Goal: Task Accomplishment & Management: Complete application form

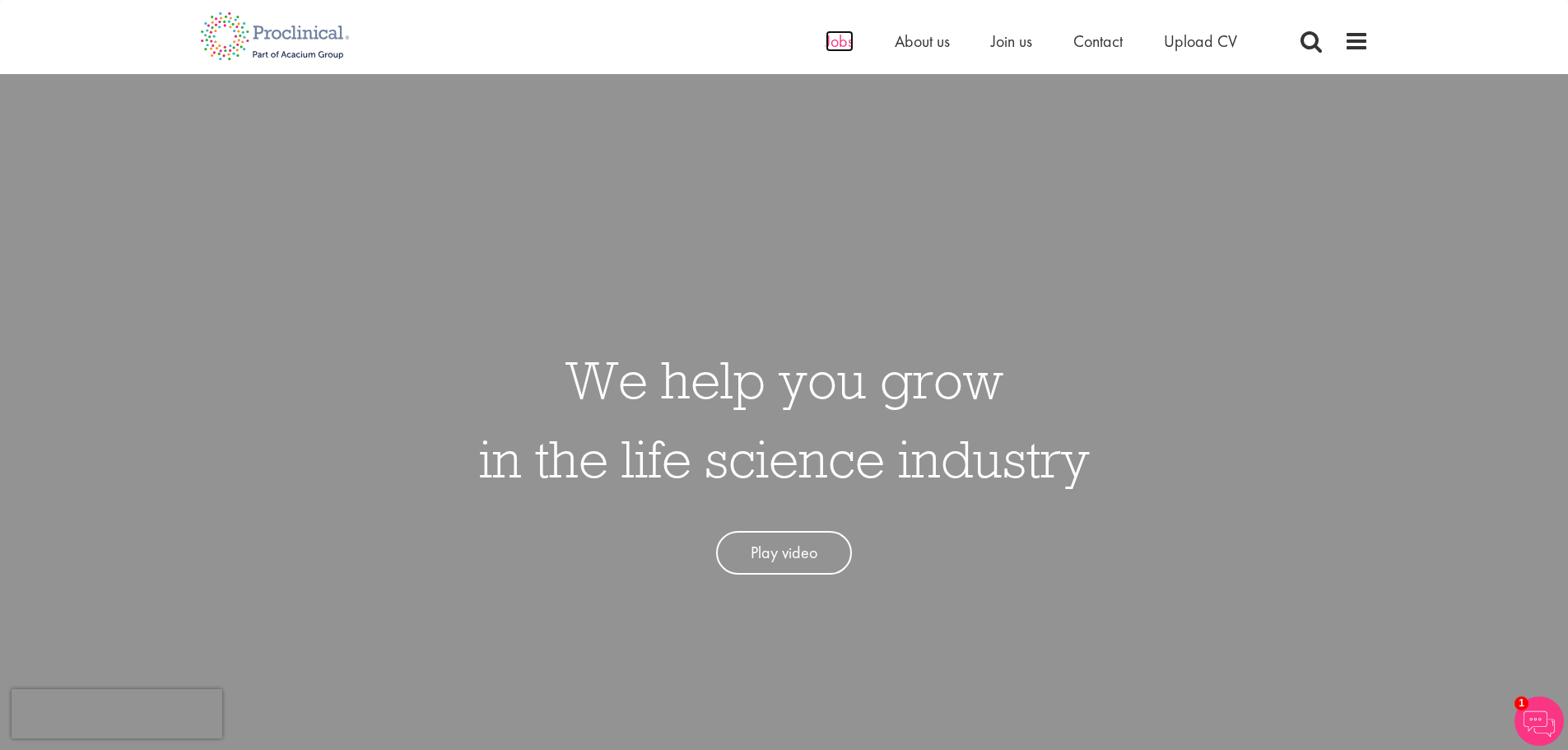
click at [835, 42] on span "Jobs" at bounding box center [839, 41] width 28 height 22
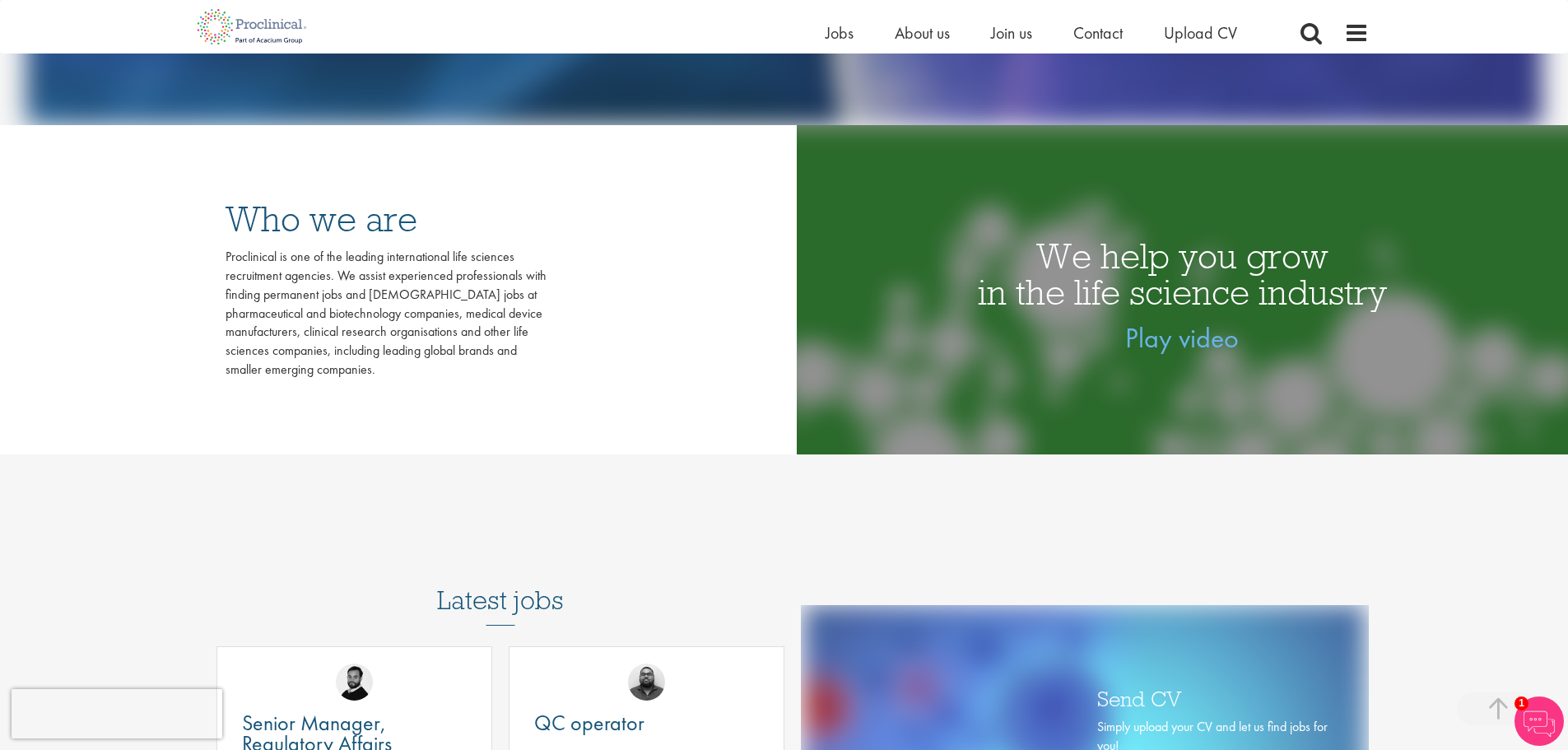
scroll to position [247, 0]
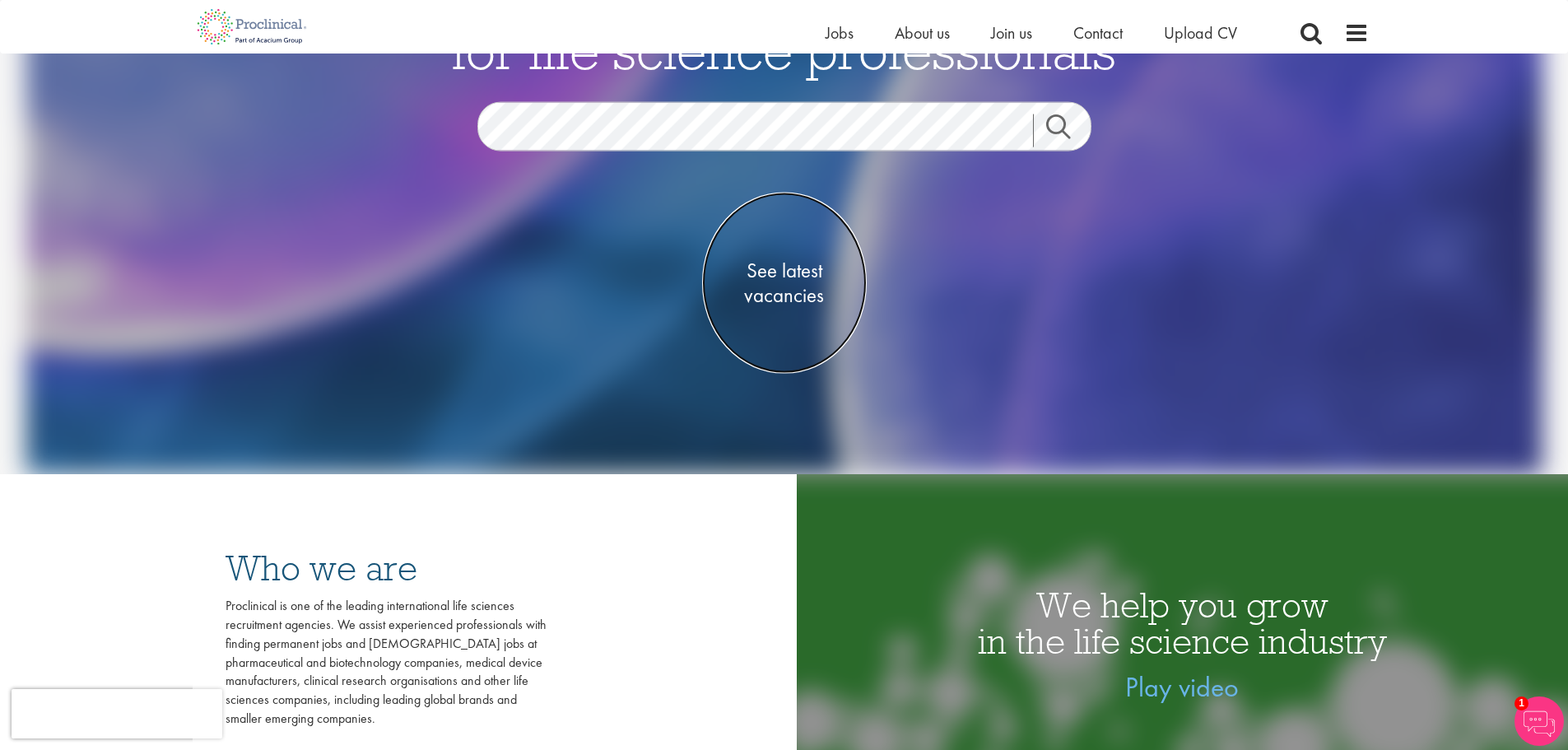
click at [773, 273] on span "See latest vacancies" at bounding box center [784, 283] width 164 height 49
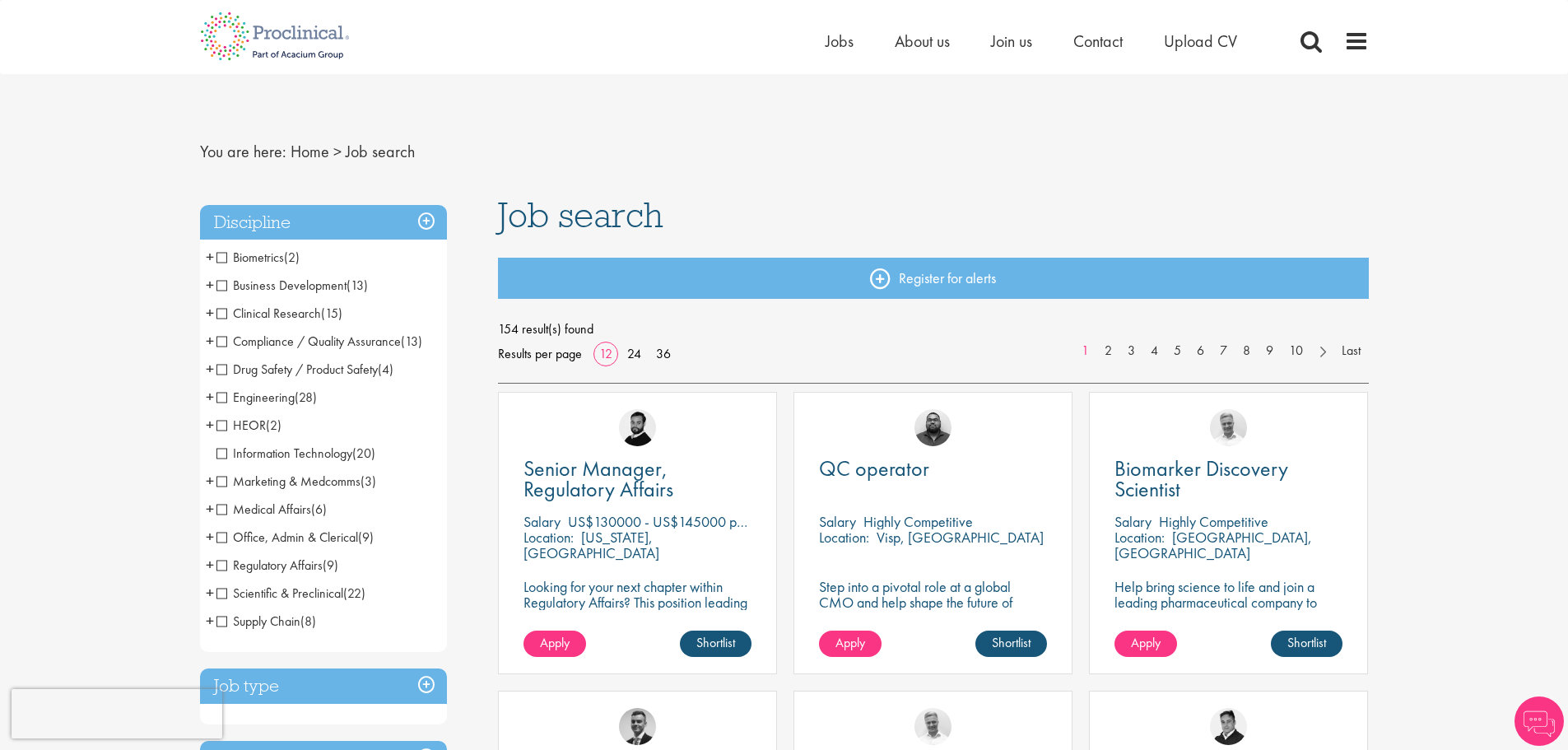
click at [396, 220] on h3 "Discipline" at bounding box center [323, 222] width 247 height 35
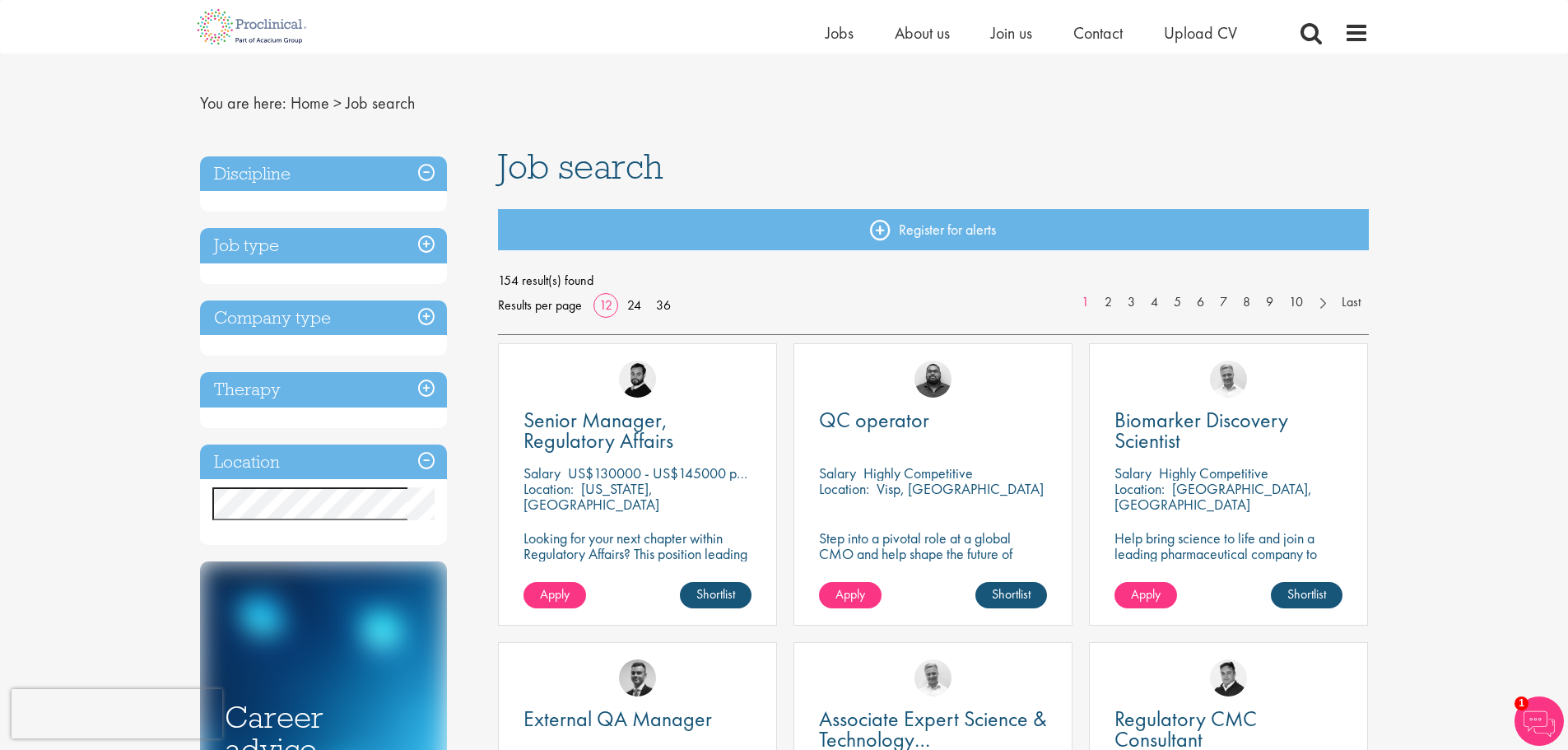
scroll to position [82, 0]
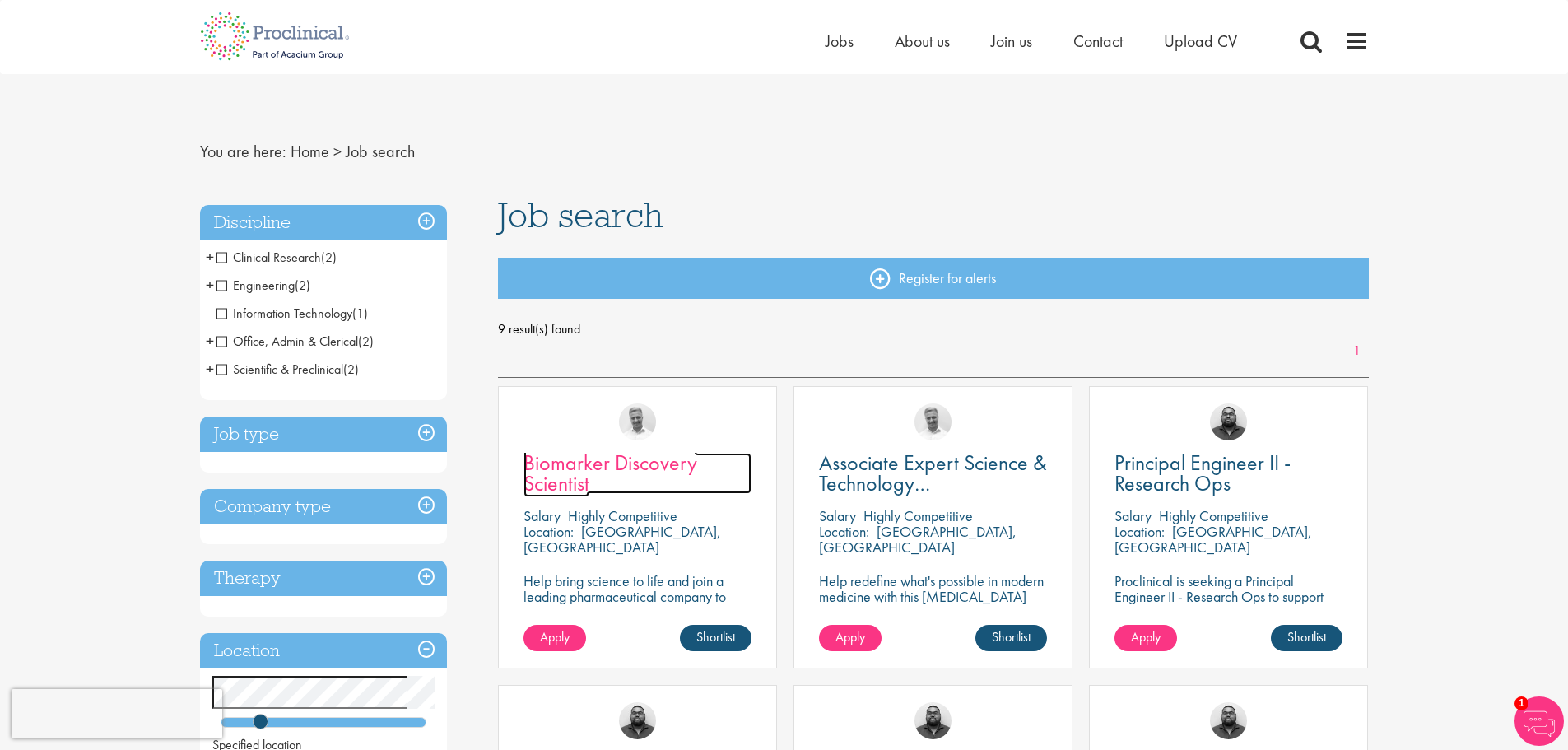
click at [645, 474] on span "Biomarker Discovery Scientist" at bounding box center [610, 472] width 174 height 48
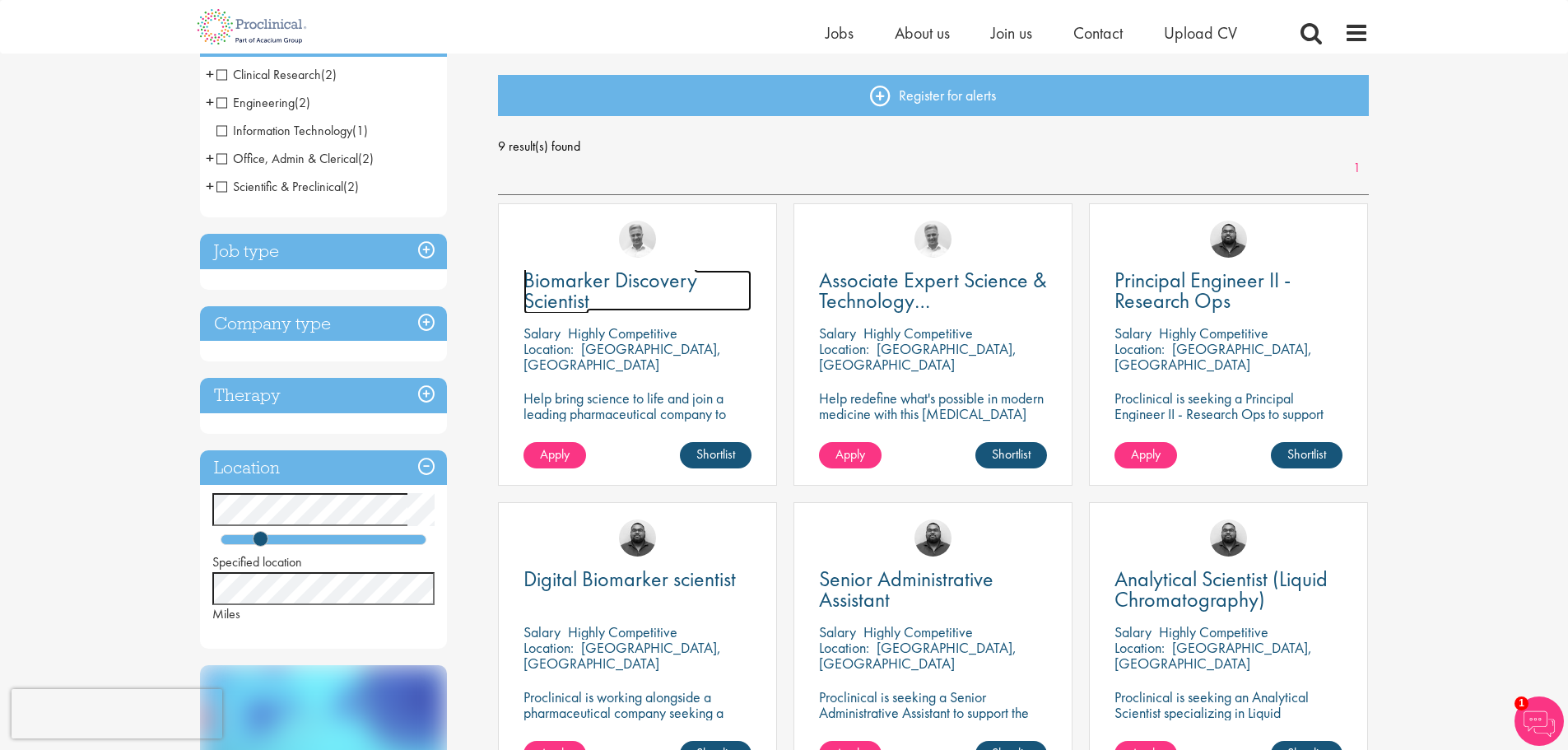
scroll to position [164, 0]
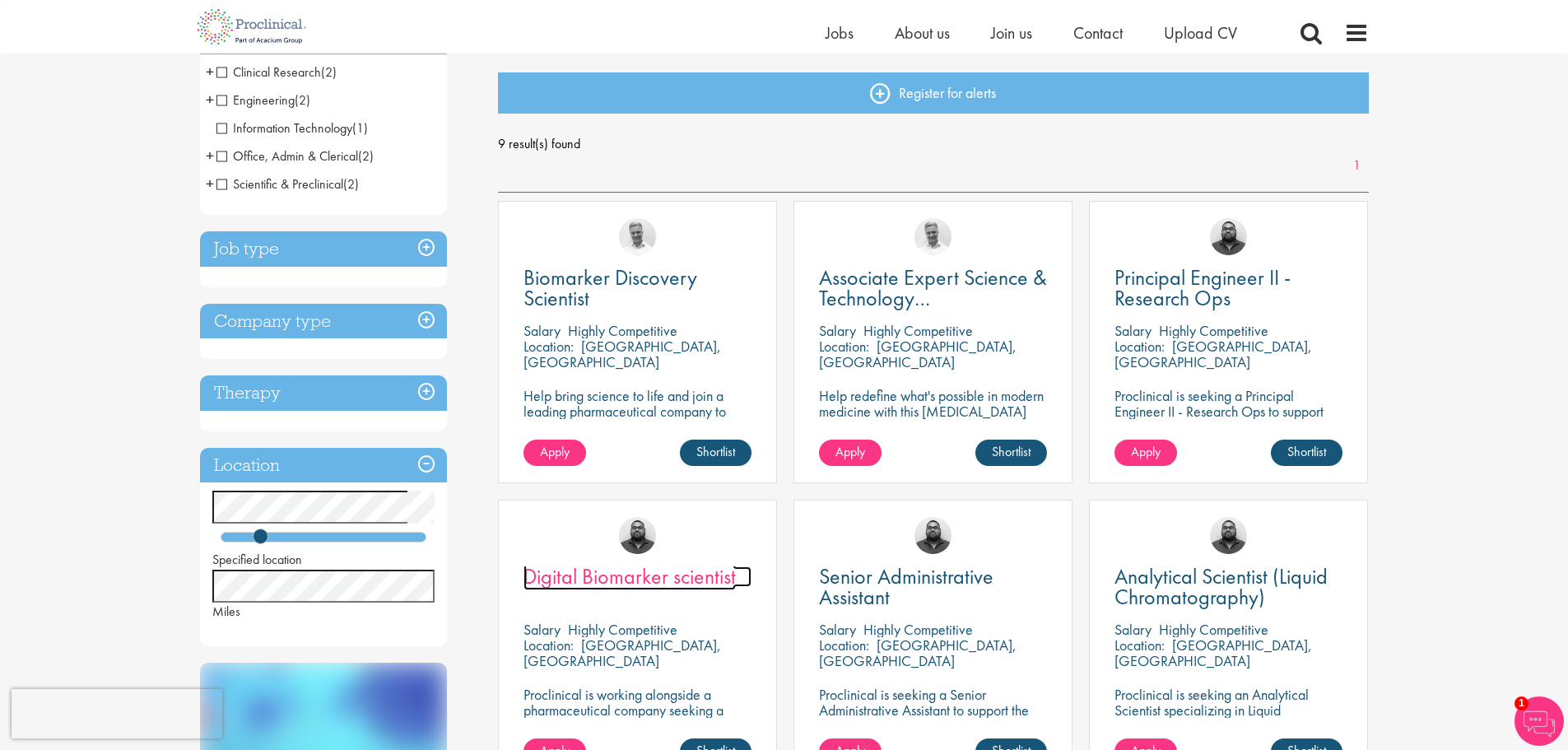
click at [610, 577] on span "Digital Biomarker scientist" at bounding box center [629, 576] width 212 height 28
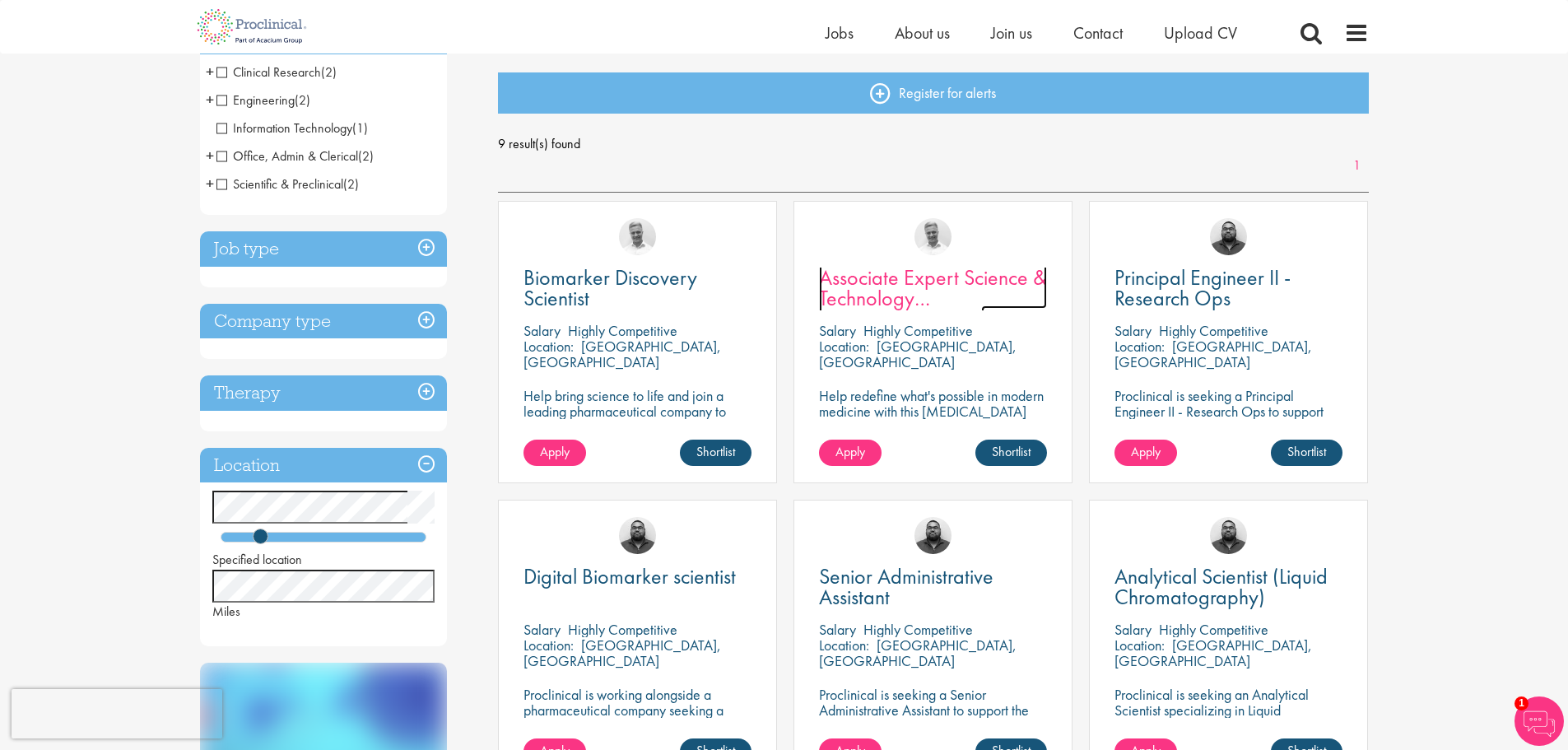
click at [946, 290] on span "Associate Expert Science & Technology ([MEDICAL_DATA])" at bounding box center [934, 298] width 228 height 69
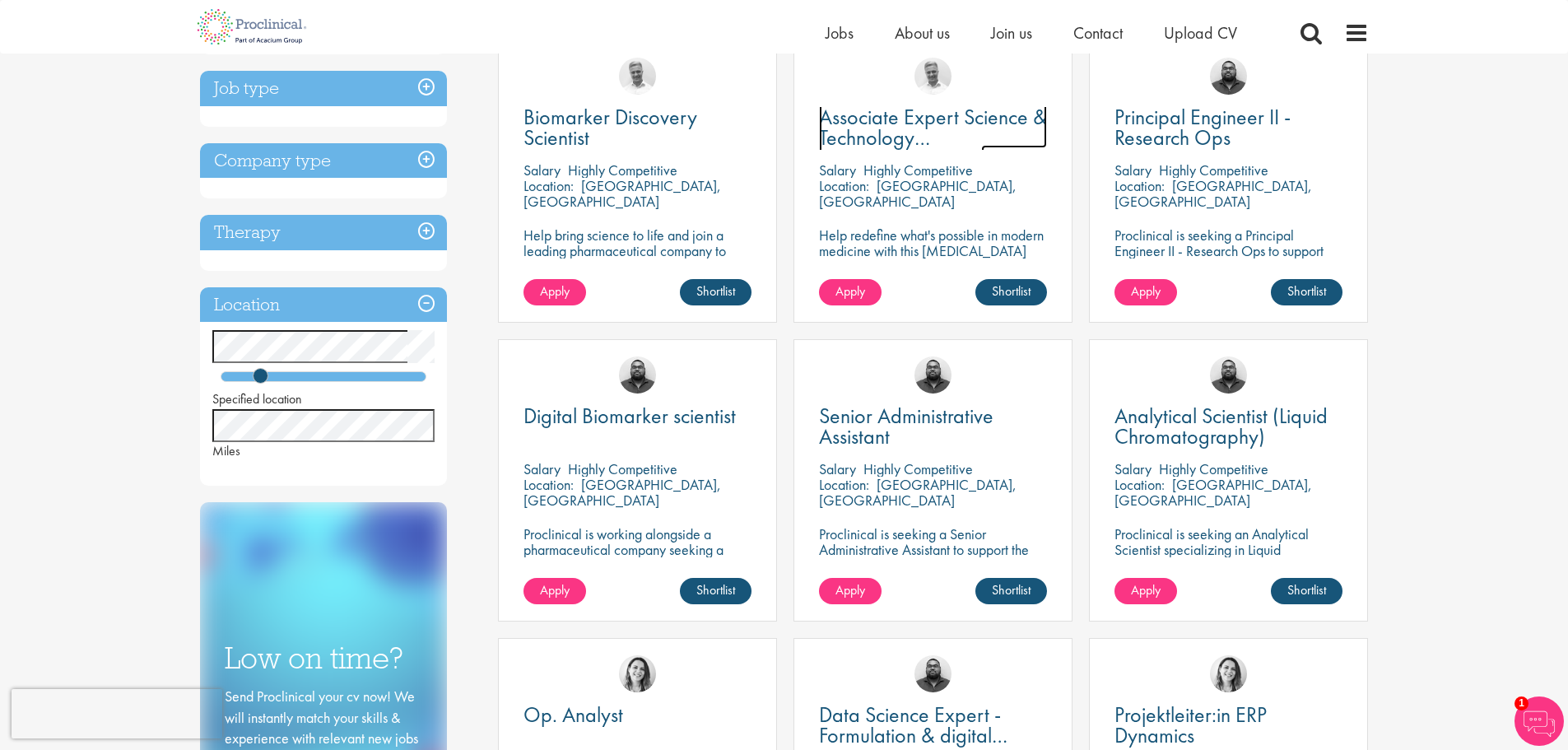
scroll to position [0, 0]
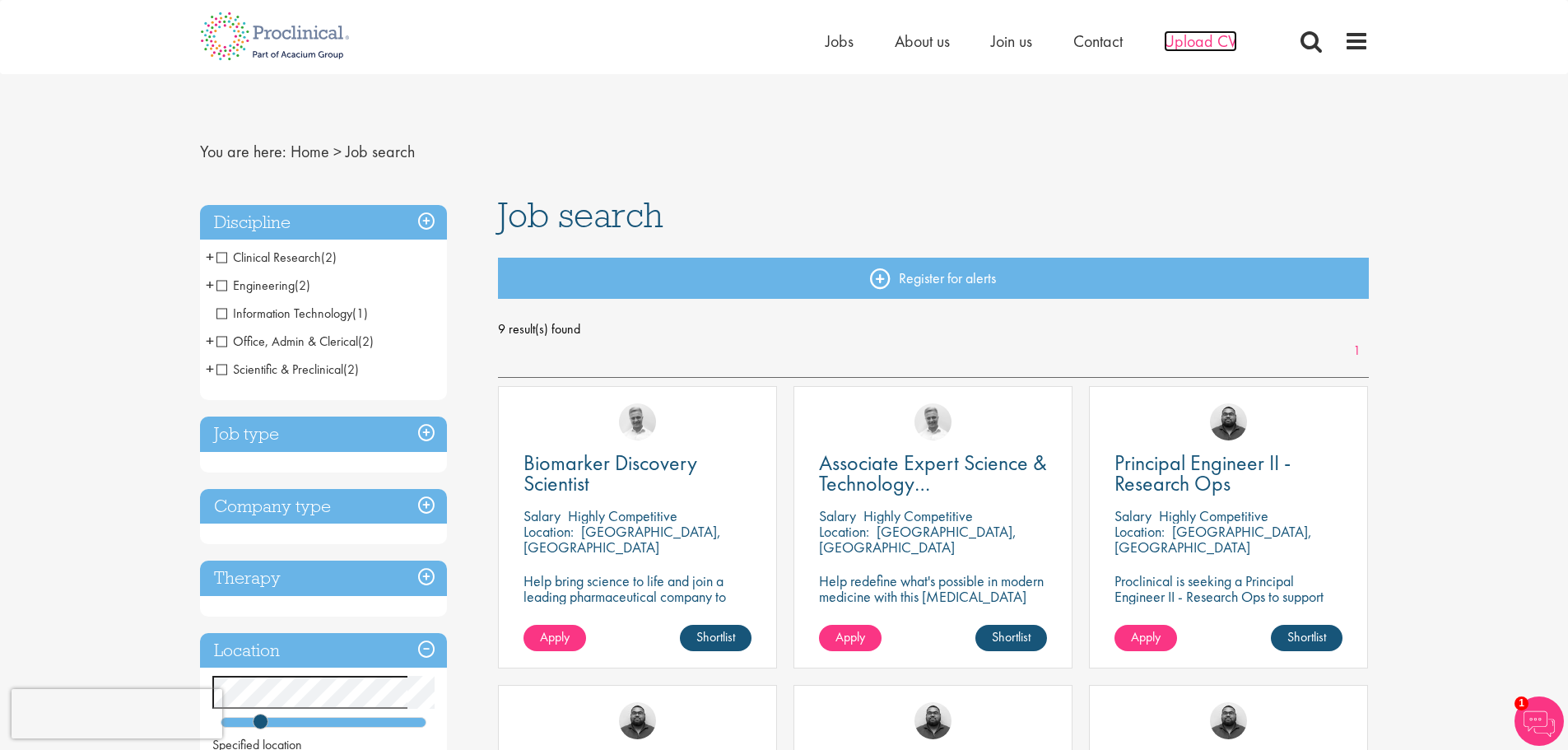
click at [1212, 34] on span "Upload CV" at bounding box center [1200, 41] width 74 height 22
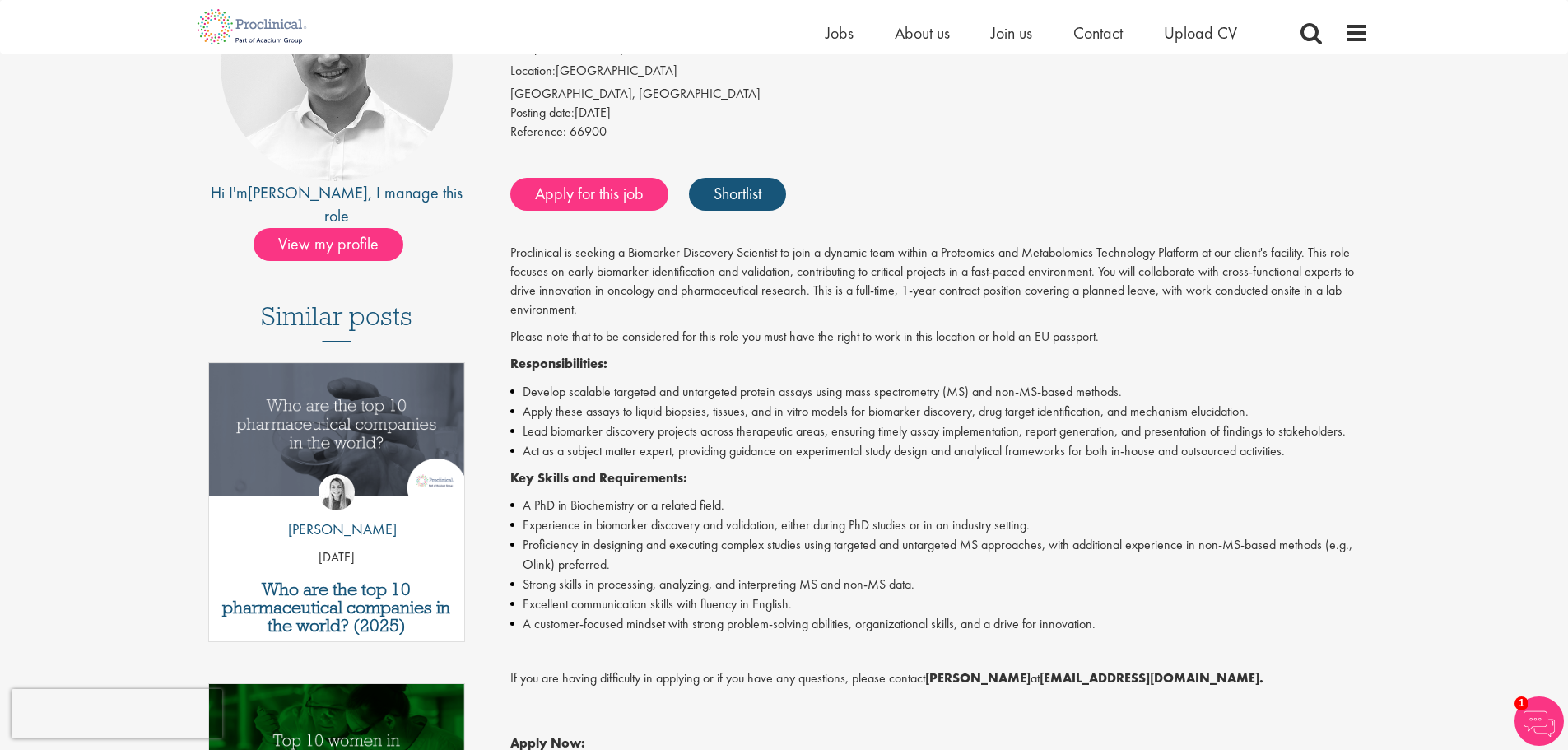
scroll to position [247, 0]
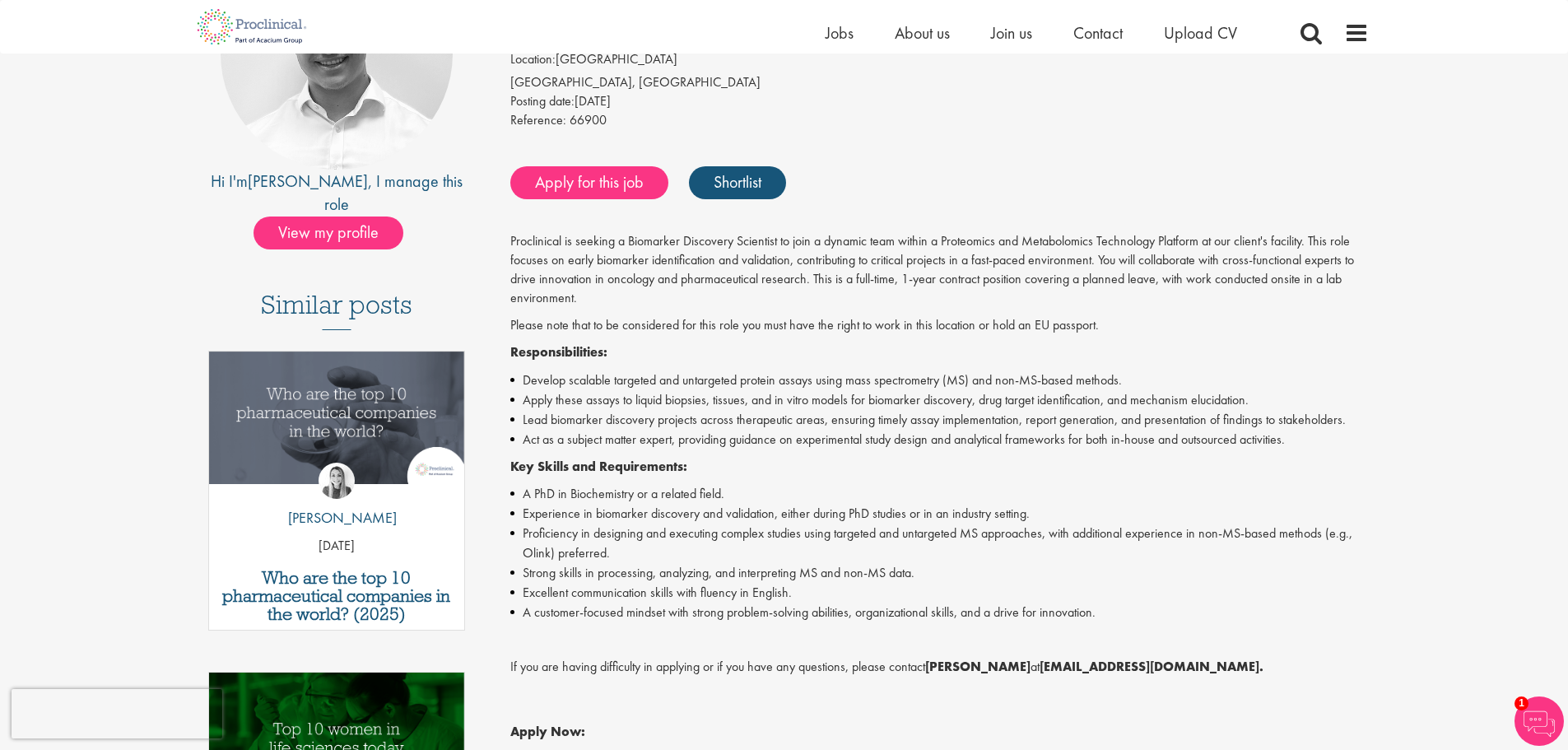
click at [1537, 723] on img at bounding box center [1539, 721] width 49 height 49
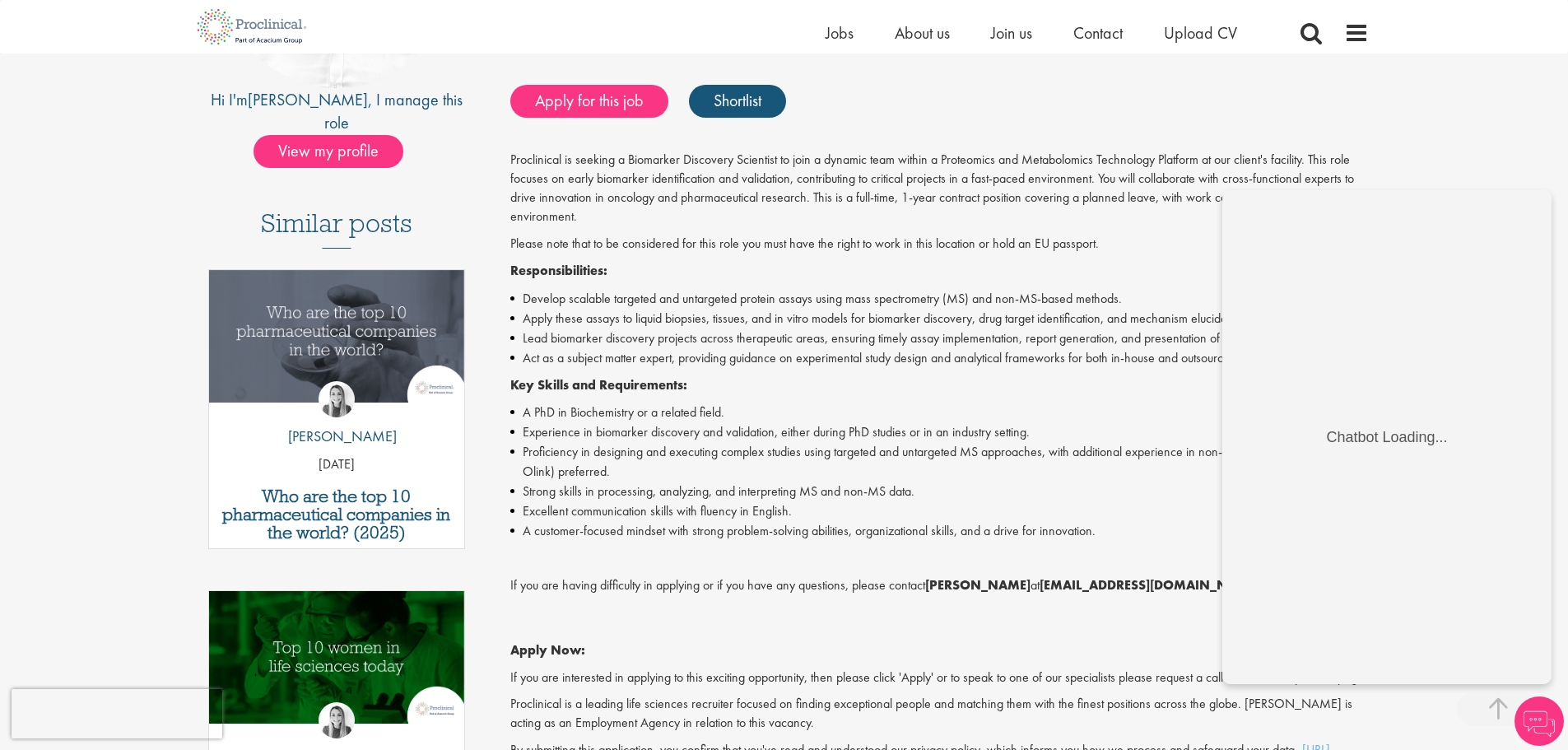
scroll to position [330, 0]
